Goal: Task Accomplishment & Management: Complete application form

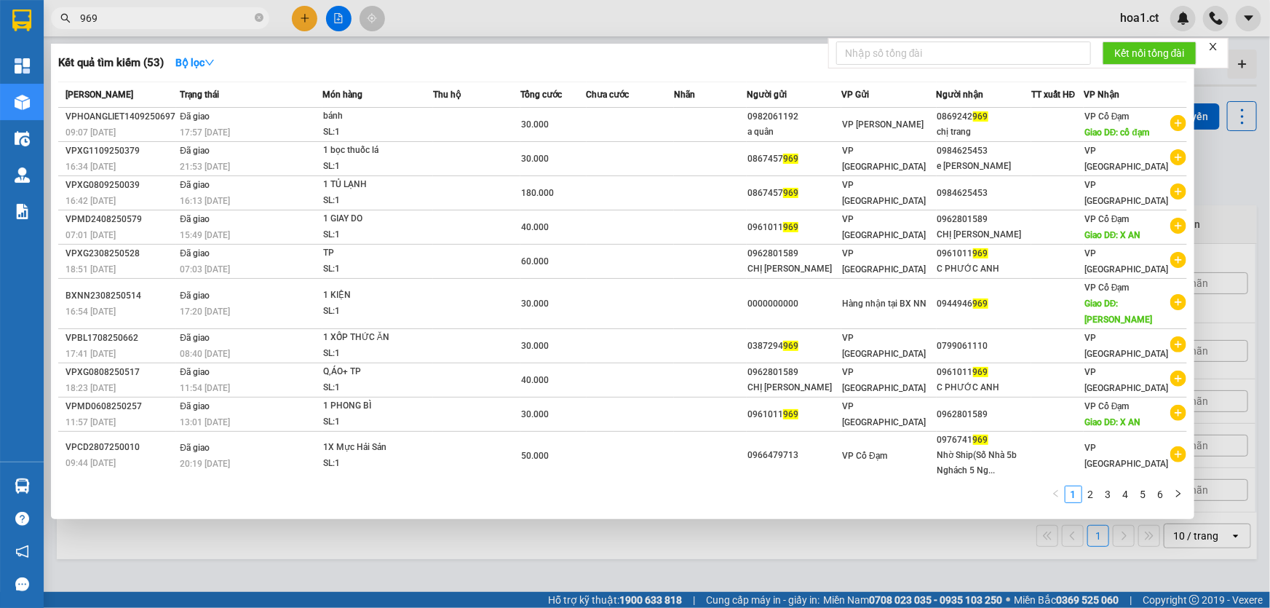
click at [299, 25] on div at bounding box center [635, 304] width 1270 height 608
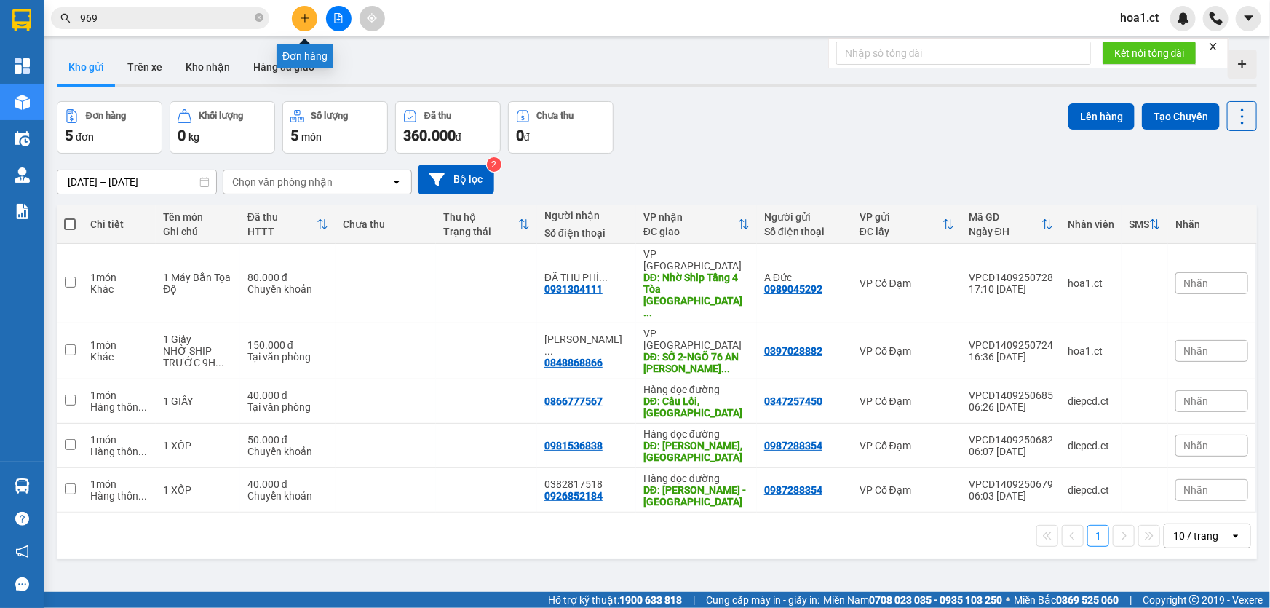
click at [303, 22] on icon "plus" at bounding box center [305, 18] width 10 height 10
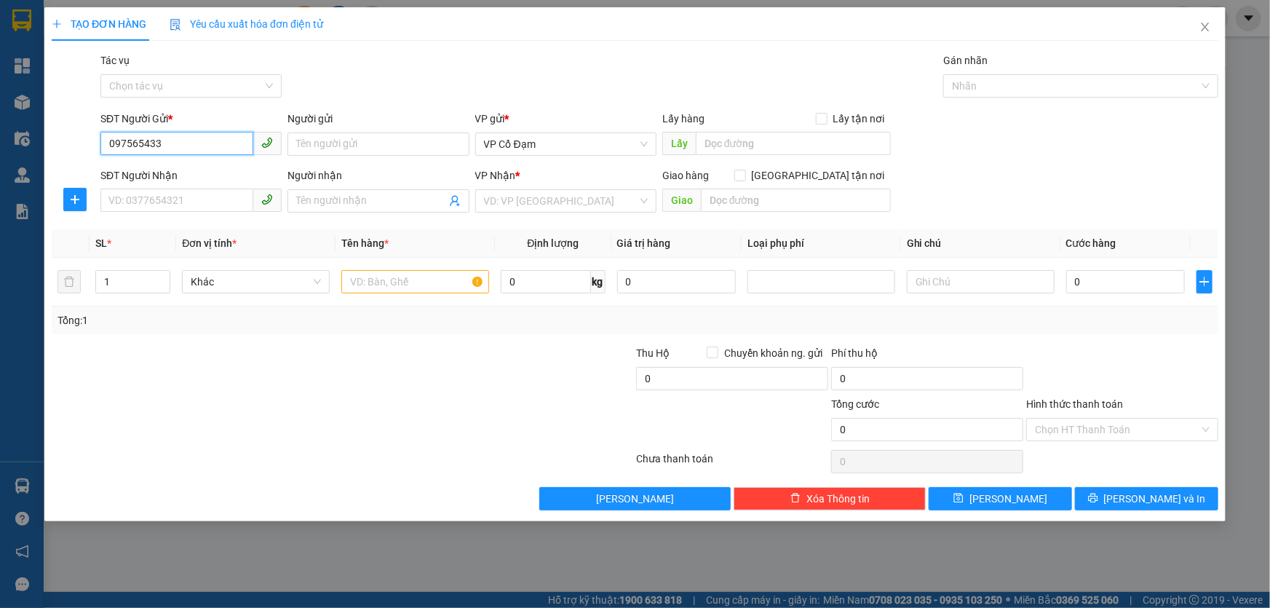
type input "0975654330"
click at [210, 180] on div "0975654330 - C Thu" at bounding box center [191, 173] width 164 height 16
type input "C Thu"
type input "0862915968"
type input "50.000"
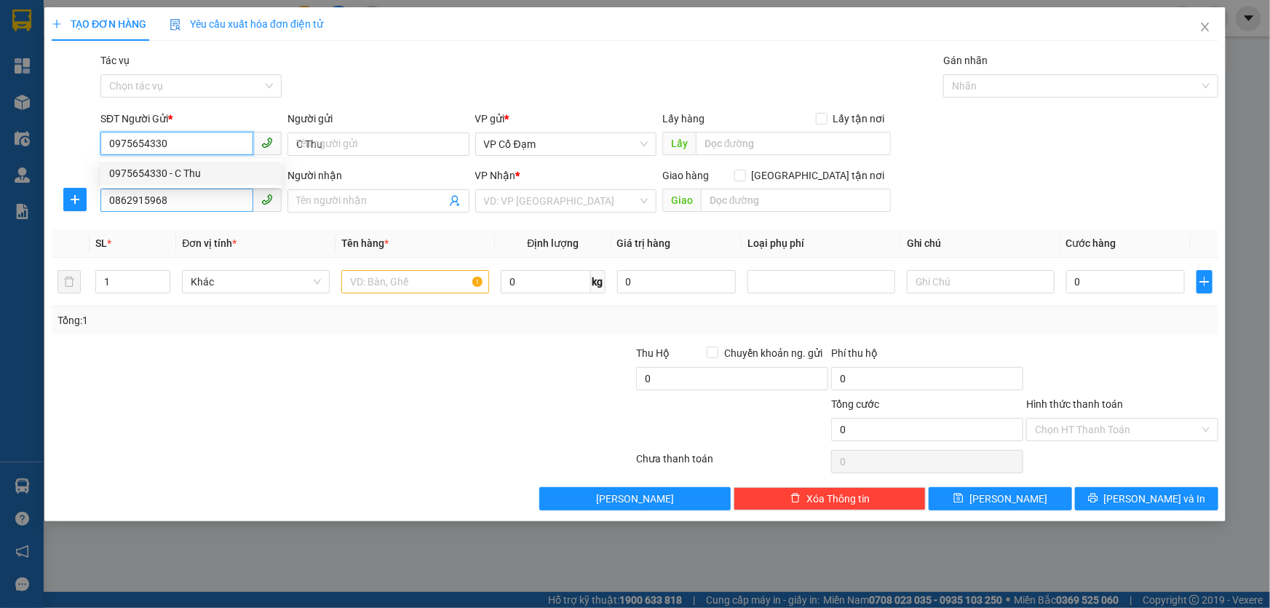
type input "50.000"
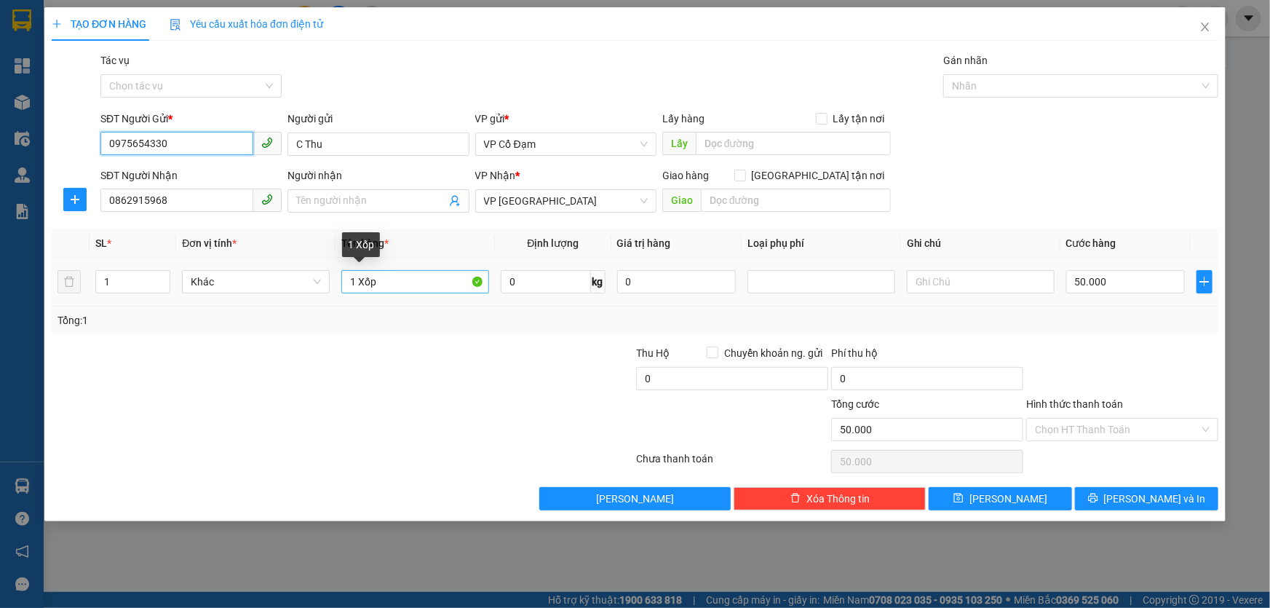
type input "0975654330"
click at [375, 281] on input "1 Xốp" at bounding box center [415, 281] width 148 height 23
type input "1 Hộp thuốc"
click at [1107, 271] on input "50.000" at bounding box center [1125, 281] width 119 height 23
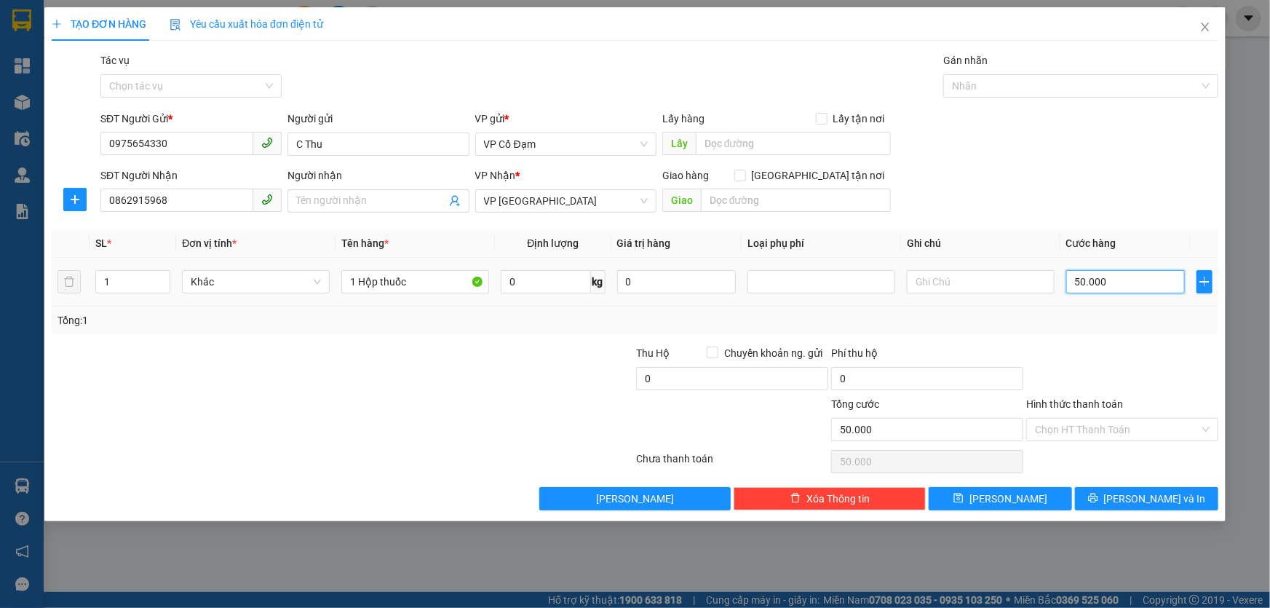
type input "3"
type input "30"
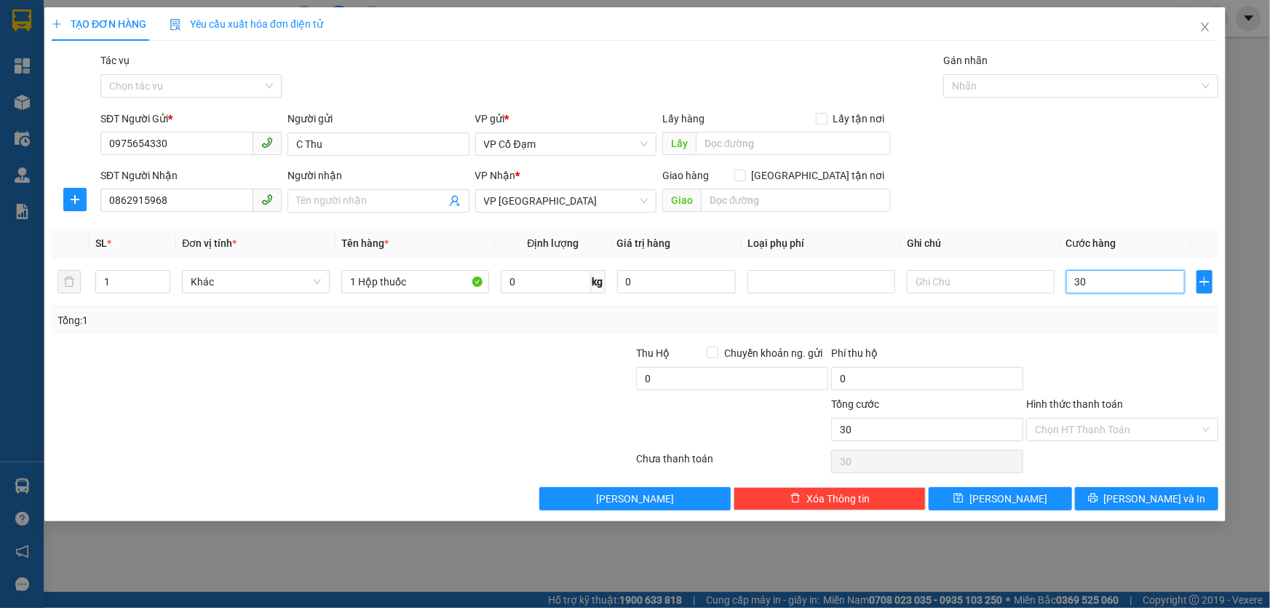
type input "30"
type input "30.000"
drag, startPoint x: 1080, startPoint y: 143, endPoint x: 811, endPoint y: 152, distance: 268.6
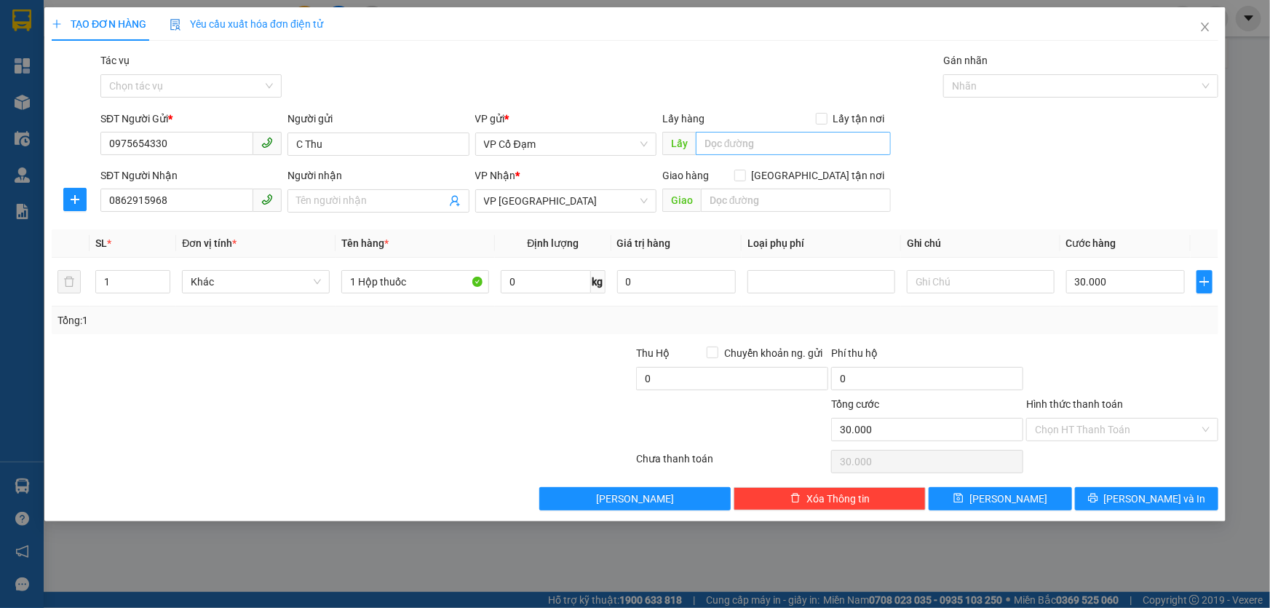
click at [1079, 142] on div "SĐT Người Gửi * 0975654330 Người gửi C Thu VP gửi * VP Cổ Đạm Lấy hàng Lấy tận …" at bounding box center [659, 136] width 1123 height 51
click at [723, 198] on input "text" at bounding box center [796, 199] width 190 height 23
type input "v"
type input "VP Mỹ ĐÌNH"
click at [997, 164] on form "SĐT Người Gửi * 0975654330 Người gửi C Thu VP gửi * VP Cổ Đạm Lấy hàng Lấy tận …" at bounding box center [635, 165] width 1166 height 108
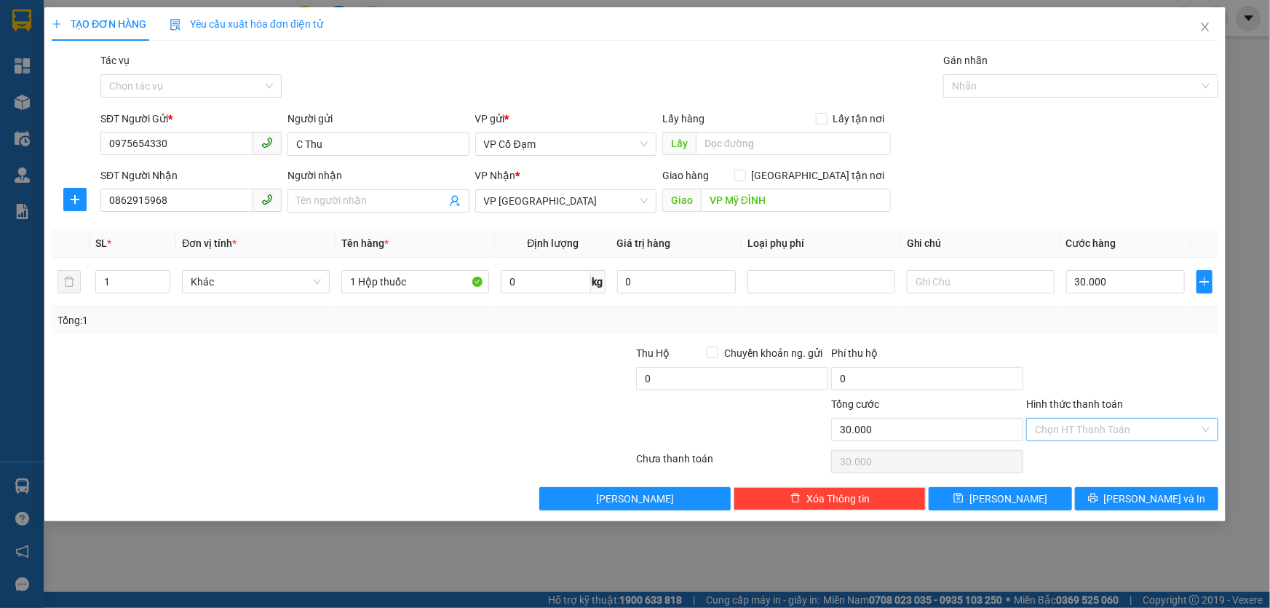
click at [1063, 433] on input "Hình thức thanh toán" at bounding box center [1117, 429] width 164 height 22
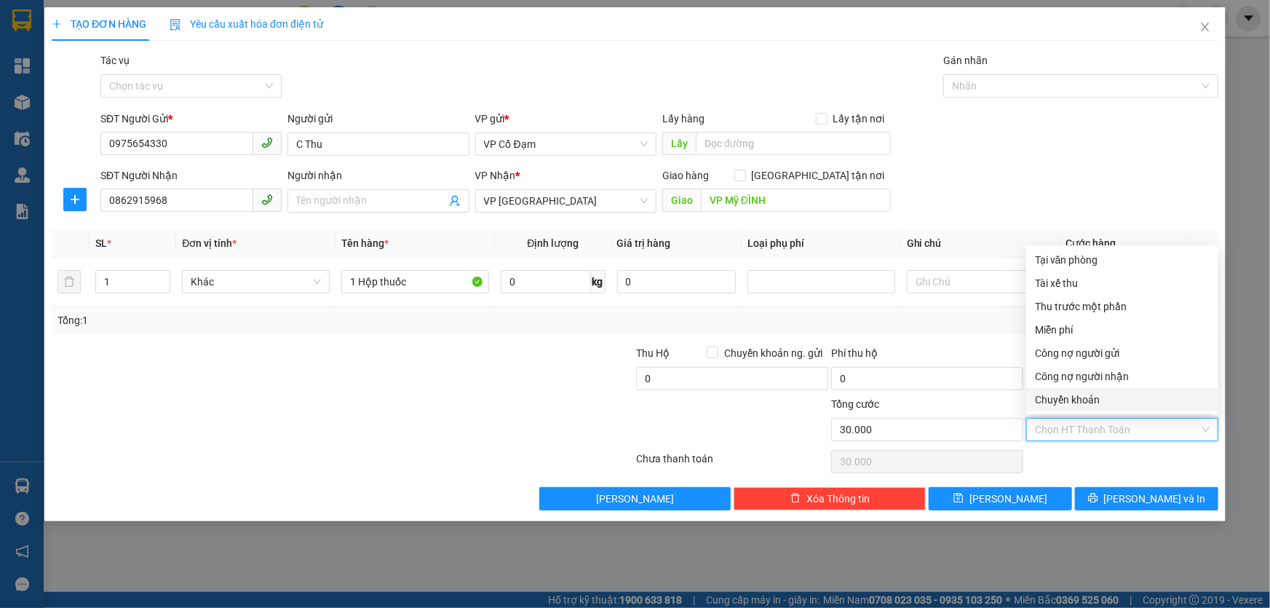
click at [1062, 397] on div "Chuyển khoản" at bounding box center [1122, 399] width 175 height 16
type input "0"
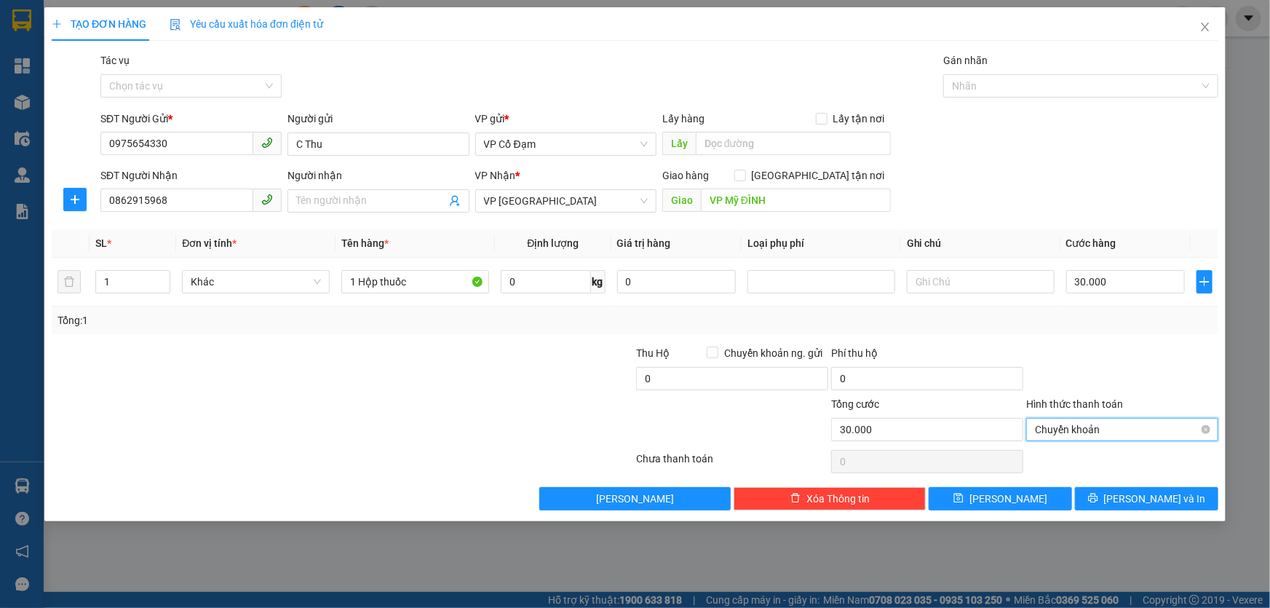
click at [1065, 430] on span "Chuyển khoản" at bounding box center [1122, 429] width 175 height 22
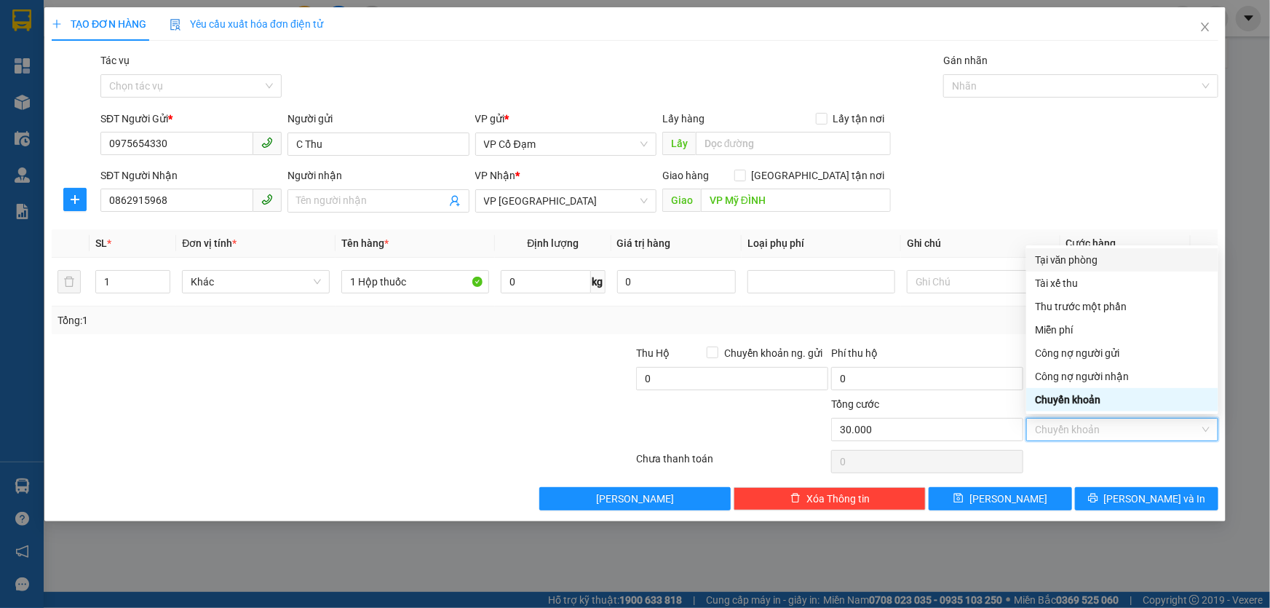
click at [1049, 260] on div "Tại văn phòng" at bounding box center [1122, 260] width 175 height 16
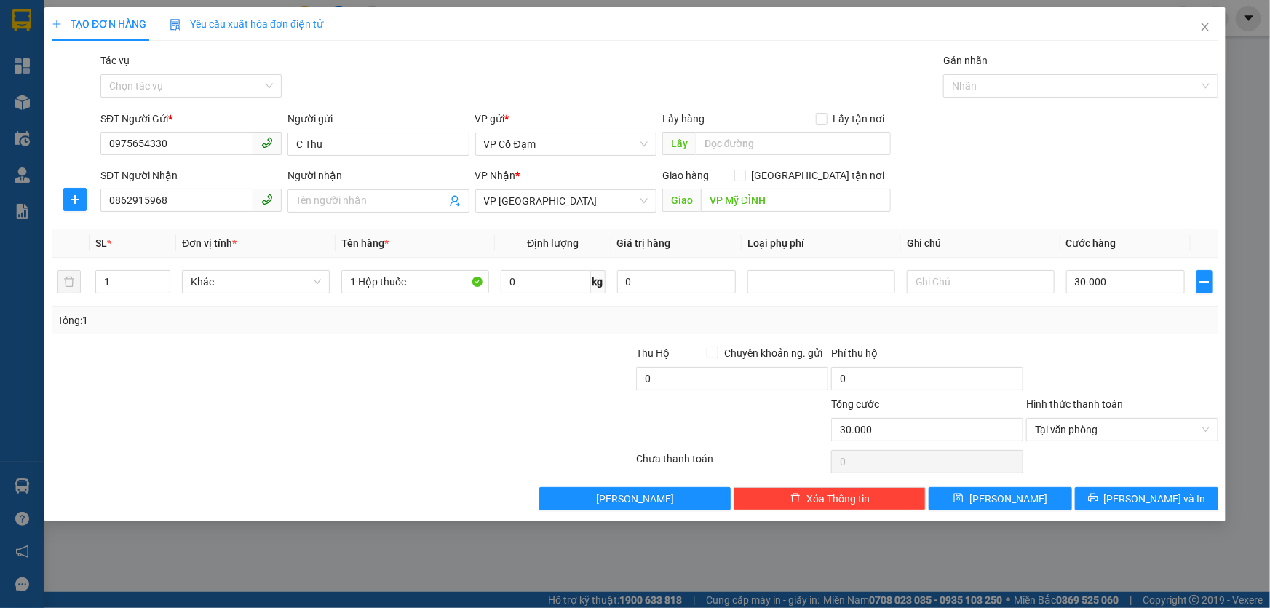
click at [1027, 180] on div "SĐT Người Nhận 0862915968 Người nhận Tên người nhận VP Nhận * VP [PERSON_NAME] …" at bounding box center [659, 192] width 1123 height 51
click at [1035, 499] on button "[PERSON_NAME]" at bounding box center [999, 498] width 143 height 23
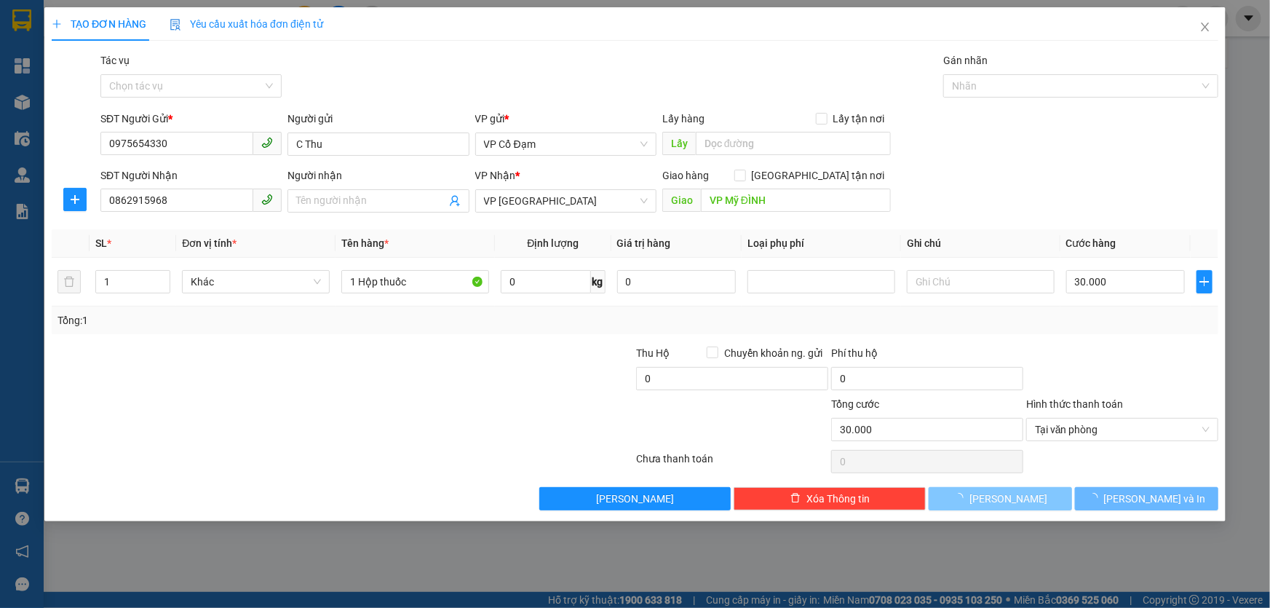
type input "0"
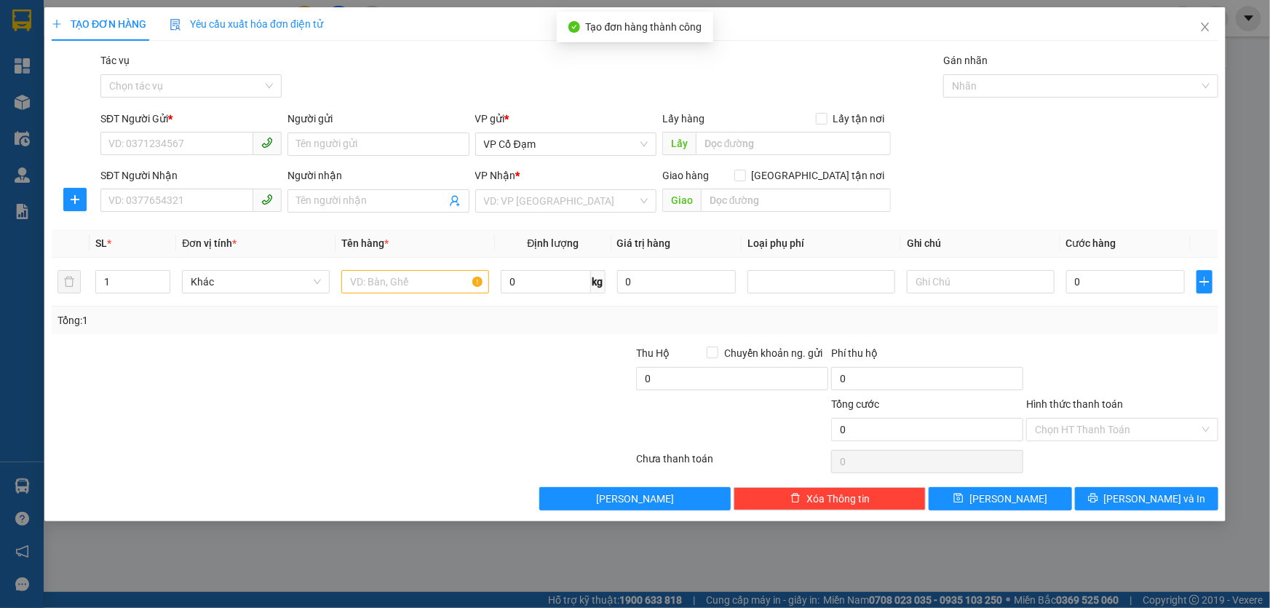
click at [517, 375] on div at bounding box center [537, 370] width 195 height 51
click at [1200, 30] on icon "close" at bounding box center [1205, 27] width 12 height 12
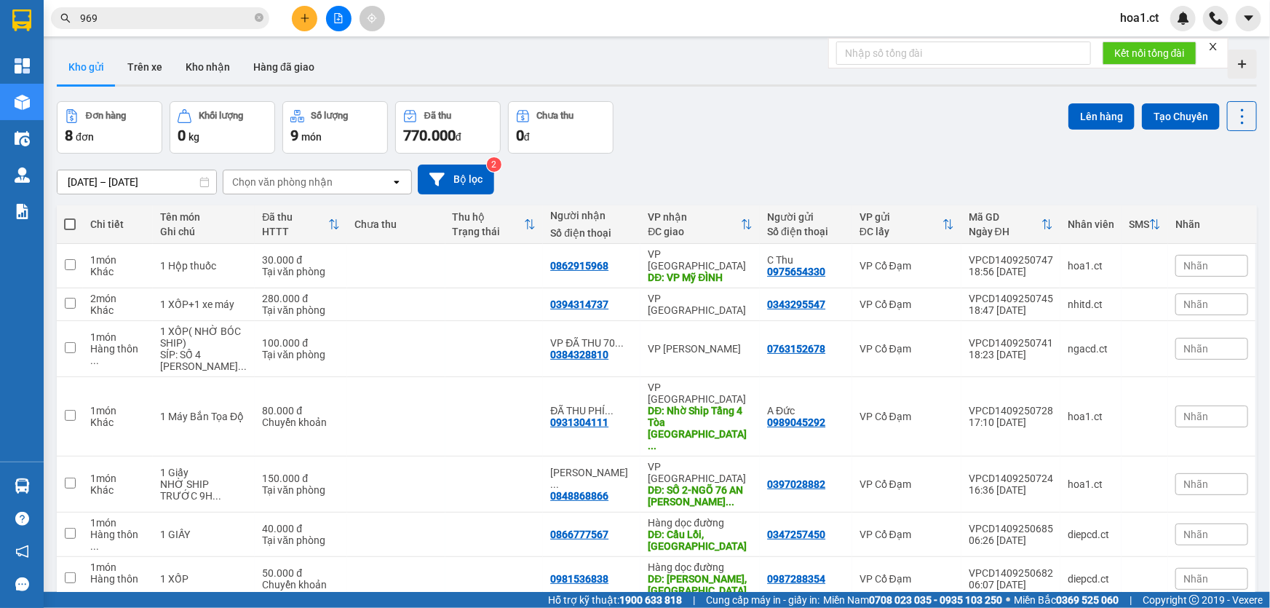
click at [155, 17] on input "969" at bounding box center [166, 18] width 172 height 16
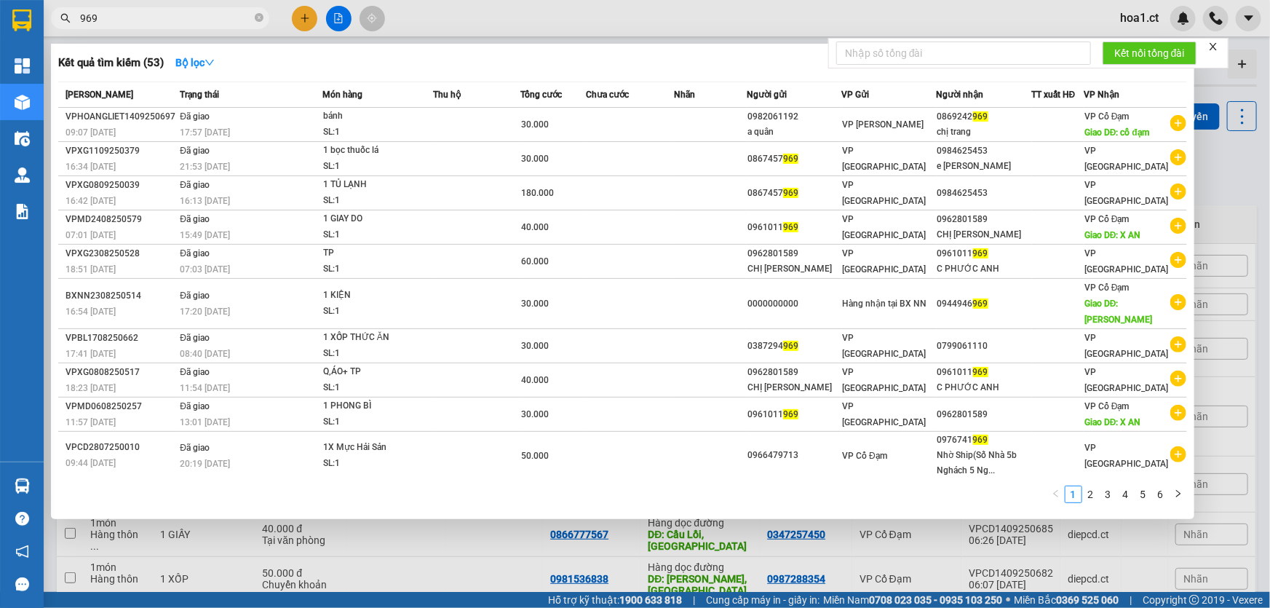
click at [155, 17] on input "969" at bounding box center [166, 18] width 172 height 16
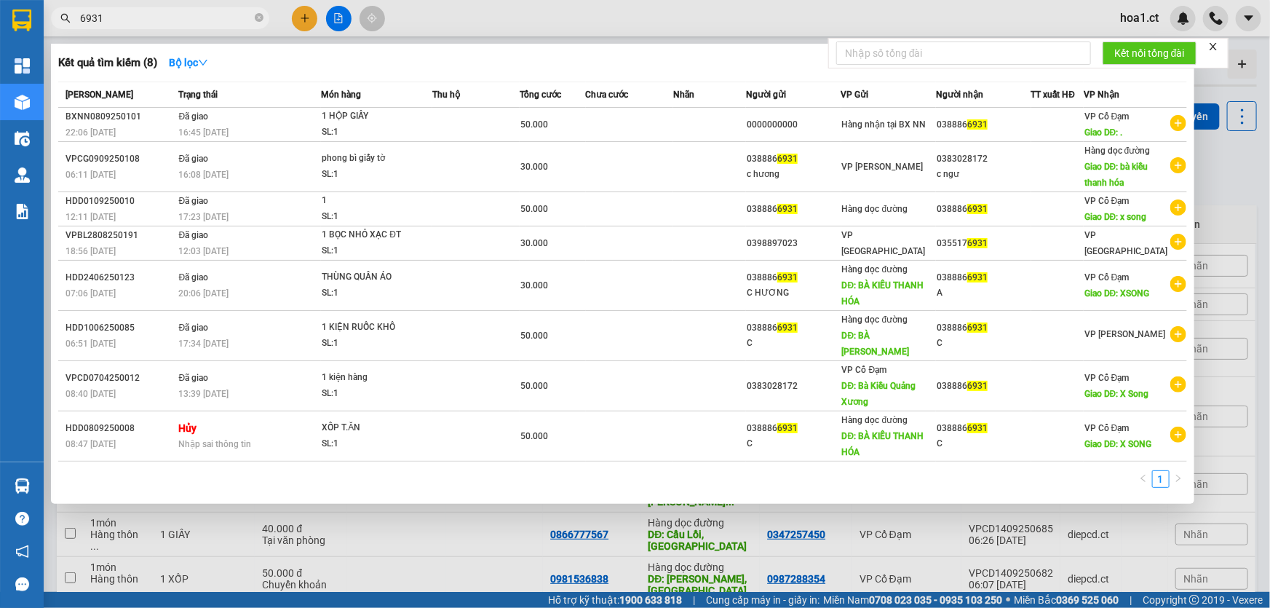
click at [197, 24] on input "6931" at bounding box center [166, 18] width 172 height 16
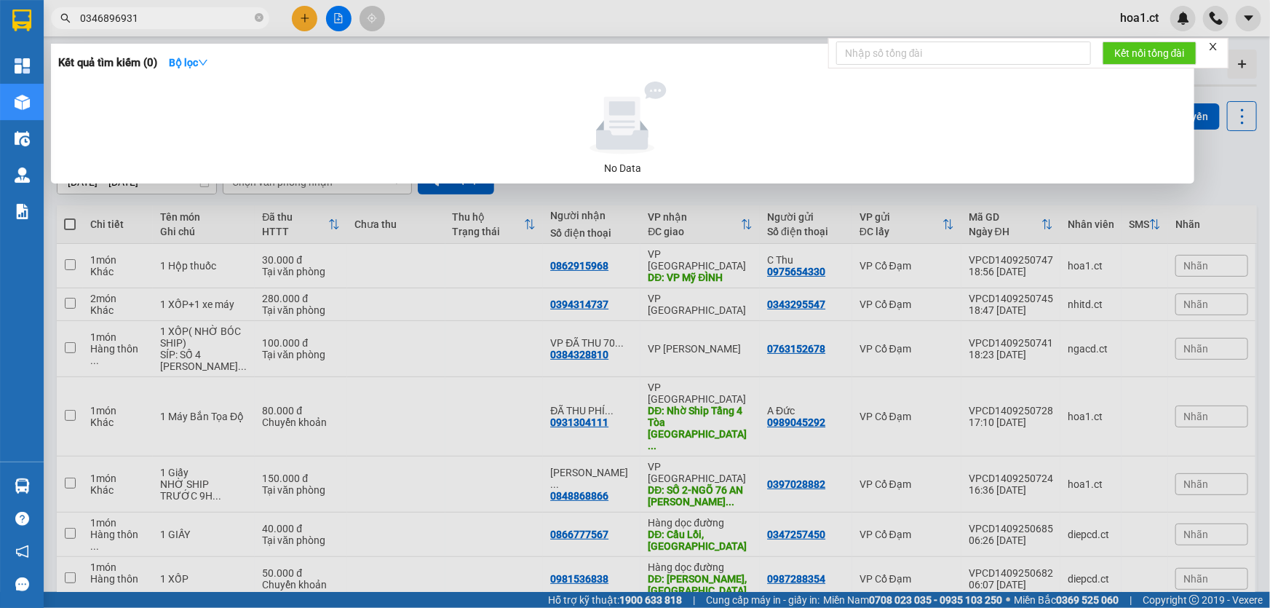
type input "0346896931"
click at [309, 15] on div at bounding box center [635, 304] width 1270 height 608
